Goal: Navigation & Orientation: Find specific page/section

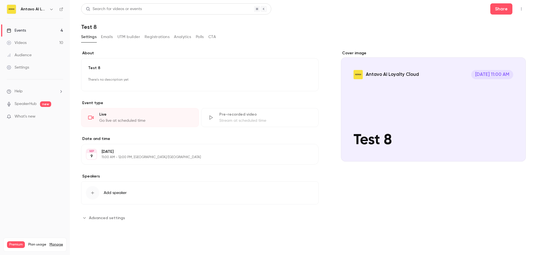
drag, startPoint x: 0, startPoint y: 0, endPoint x: 16, endPoint y: 32, distance: 35.3
click at [16, 32] on div "Events" at bounding box center [16, 31] width 19 height 6
